Goal: Information Seeking & Learning: Understand process/instructions

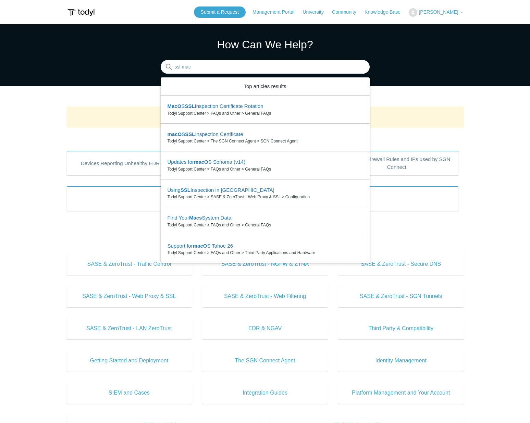
type input "ssl mac"
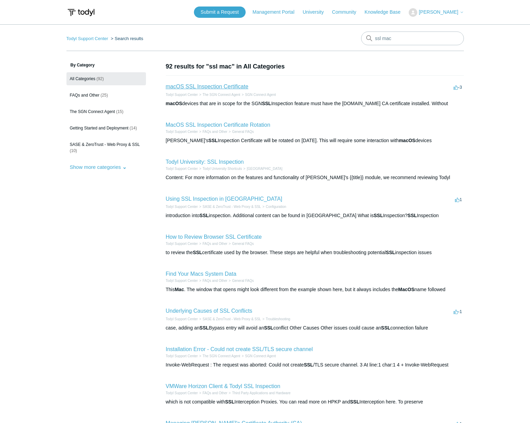
click at [229, 88] on link "macOS SSL Inspection Certificate" at bounding box center [207, 87] width 83 height 6
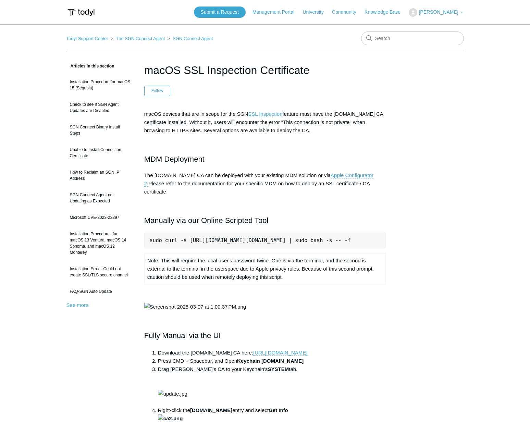
click at [329, 234] on pre "sudo curl -s [URL][DOMAIN_NAME][DOMAIN_NAME] | sudo bash -s -- -f" at bounding box center [265, 241] width 242 height 16
copy pre "sudo curl -s [URL][DOMAIN_NAME][DOMAIN_NAME] | sudo bash -s -- -f"
